Goal: Task Accomplishment & Management: Manage account settings

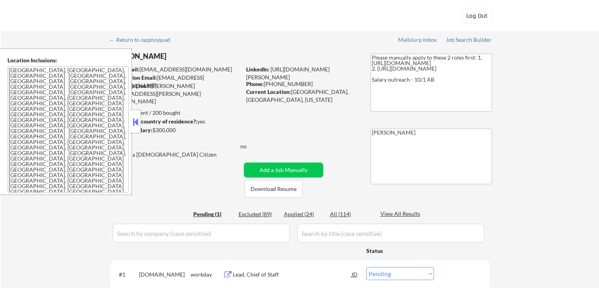
select select ""pending""
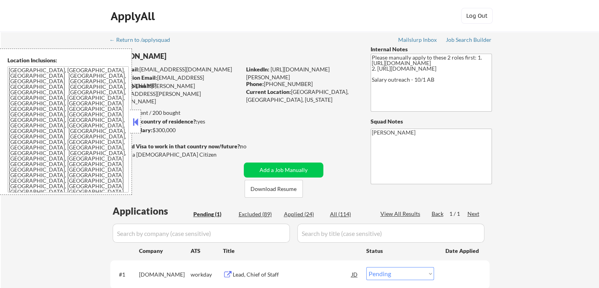
click at [570, 121] on div "← Return to /applysquad Mailslurp Inbox Job Search Builder [PERSON_NAME] User E…" at bounding box center [300, 177] width 598 height 291
drag, startPoint x: 466, startPoint y: 41, endPoint x: 458, endPoint y: 47, distance: 9.8
click at [466, 41] on div "Job Search Builder" at bounding box center [469, 40] width 46 height 6
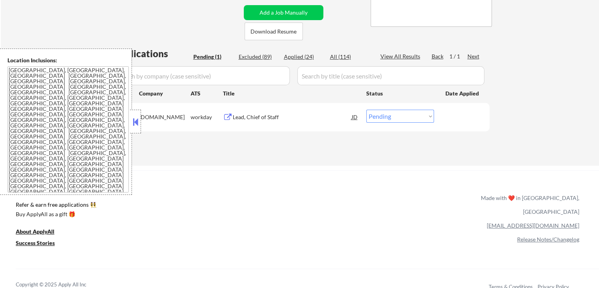
scroll to position [158, 0]
click at [264, 115] on div "Lead, Chief of Staff" at bounding box center [292, 117] width 119 height 8
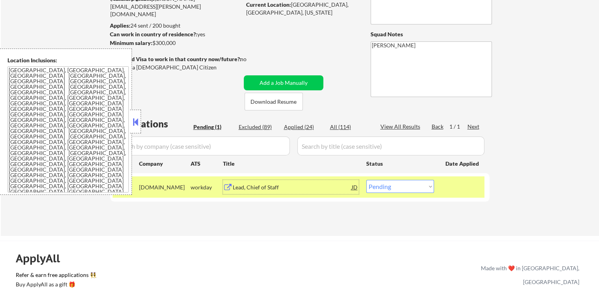
scroll to position [39, 0]
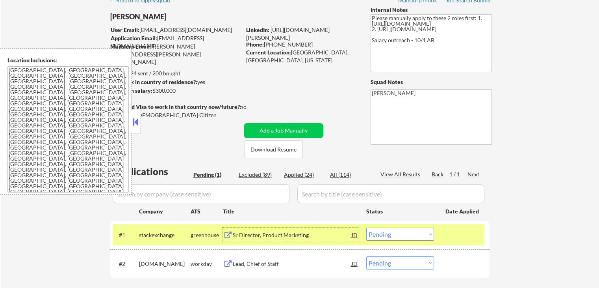
click at [138, 125] on button at bounding box center [135, 122] width 9 height 12
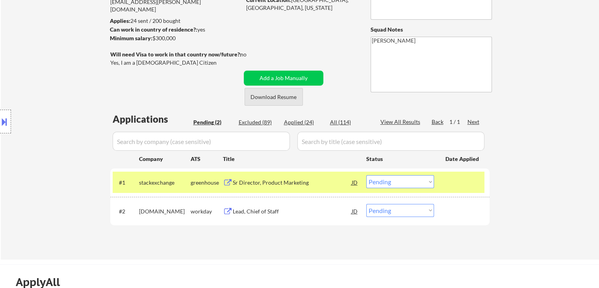
scroll to position [118, 0]
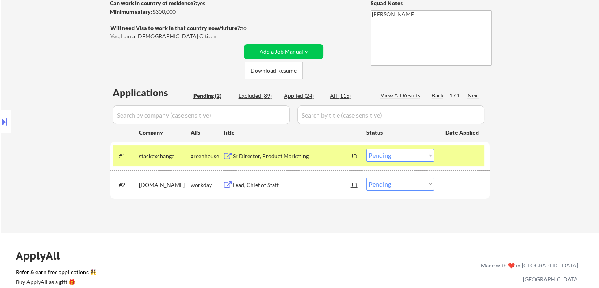
click at [258, 156] on div "Sr Director, Product Marketing" at bounding box center [292, 156] width 119 height 8
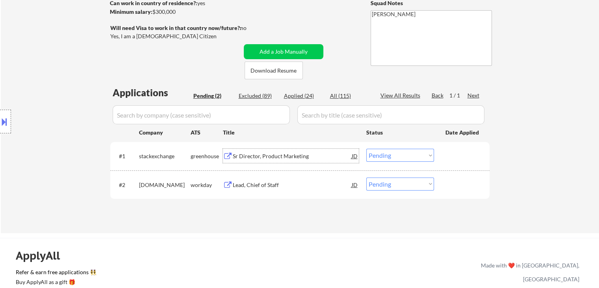
click at [407, 185] on select "Choose an option... Pending Applied Excluded (Questions) Excluded (Expired) Exc…" at bounding box center [400, 183] width 68 height 13
select select ""excluded__salary_""
click at [366, 177] on select "Choose an option... Pending Applied Excluded (Questions) Excluded (Expired) Exc…" at bounding box center [400, 183] width 68 height 13
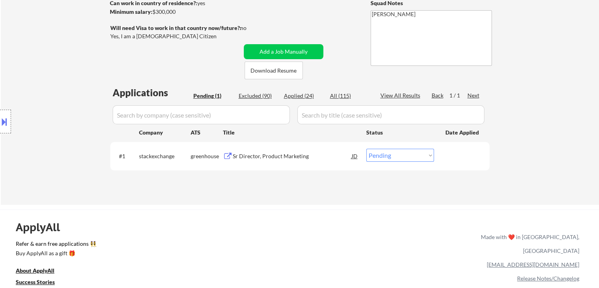
click at [212, 61] on div "← Return to /applysquad Mailslurp Inbox Job Search Builder [PERSON_NAME] User E…" at bounding box center [300, 55] width 393 height 285
click at [388, 156] on select "Choose an option... Pending Applied Excluded (Questions) Excluded (Expired) Exc…" at bounding box center [400, 154] width 68 height 13
select select ""applied""
click at [366, 148] on select "Choose an option... Pending Applied Excluded (Questions) Excluded (Expired) Exc…" at bounding box center [400, 154] width 68 height 13
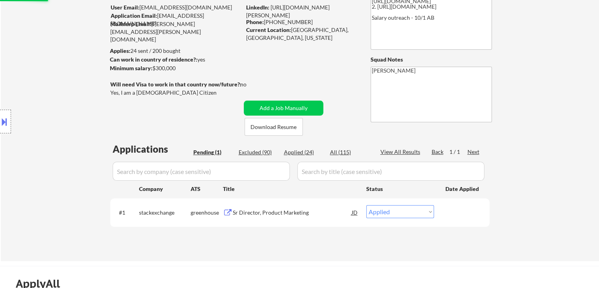
scroll to position [39, 0]
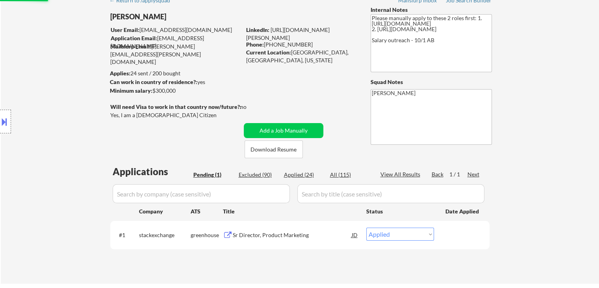
click at [64, 154] on div "Location Inclusions: [GEOGRAPHIC_DATA], [GEOGRAPHIC_DATA] [GEOGRAPHIC_DATA], [G…" at bounding box center [70, 121] width 141 height 146
